Goal: Find contact information: Find contact information

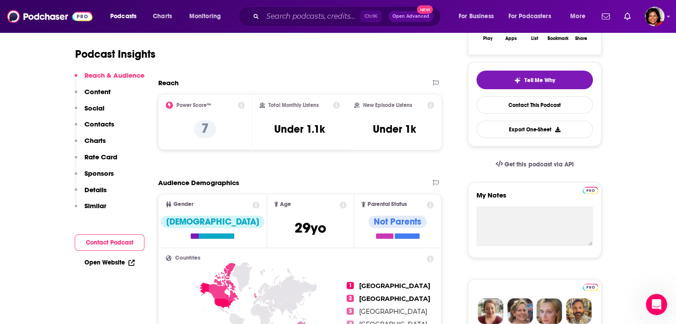
scroll to position [178, 0]
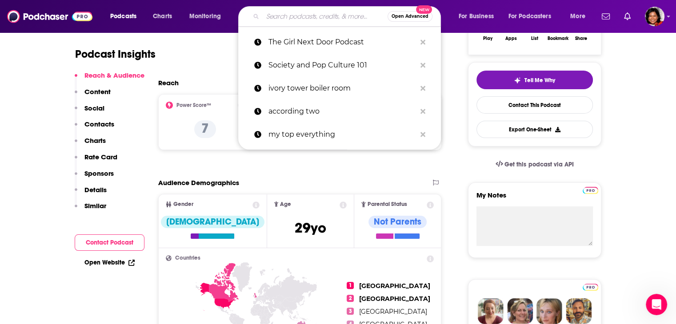
click at [309, 13] on input "Search podcasts, credits, & more..." at bounding box center [324, 16] width 125 height 14
paste input "The Memoir Method Podcast By [PERSON_NAME]"
type input "The Memoir Method Podcast By [PERSON_NAME]"
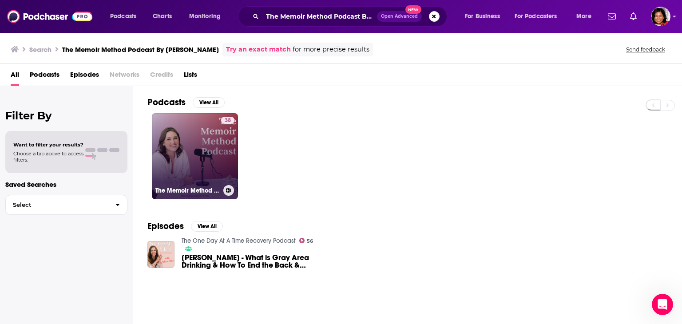
click at [188, 159] on link "38 The Memoir Method Podcast" at bounding box center [195, 156] width 86 height 86
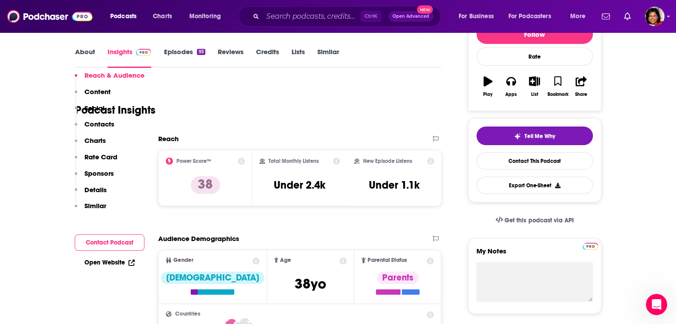
scroll to position [178, 0]
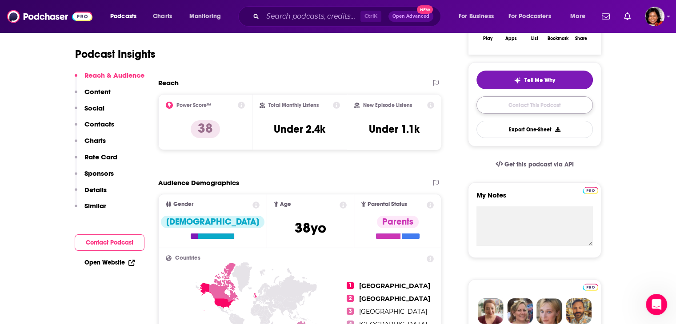
click at [542, 106] on link "Contact This Podcast" at bounding box center [534, 104] width 116 height 17
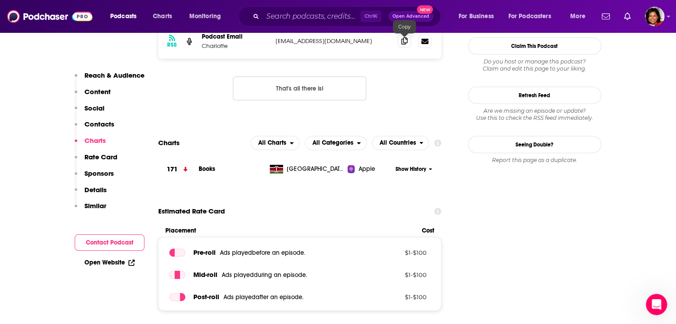
click at [403, 43] on icon at bounding box center [404, 40] width 6 height 7
